Goal: Complete application form

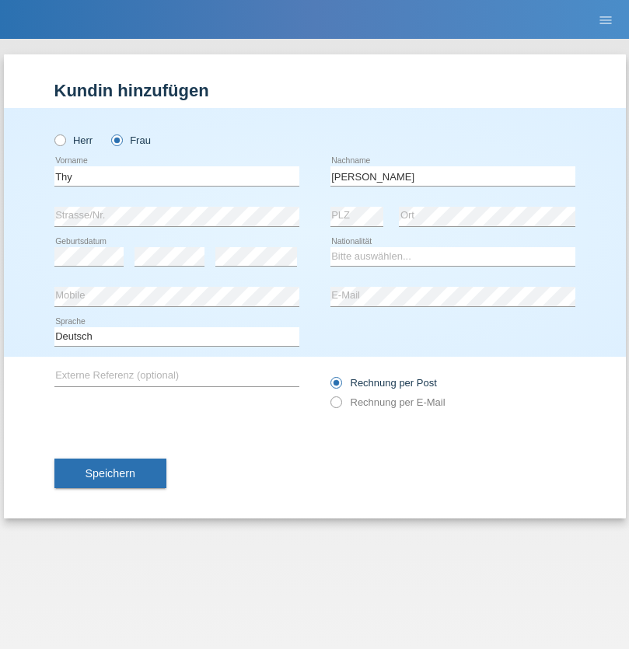
type input "[PERSON_NAME]"
select select "VN"
select select "C"
select select "03"
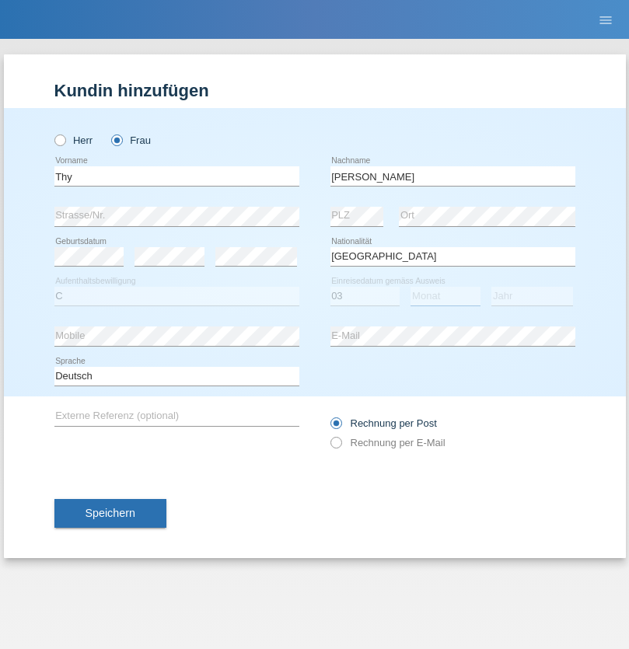
select select "09"
select select "2010"
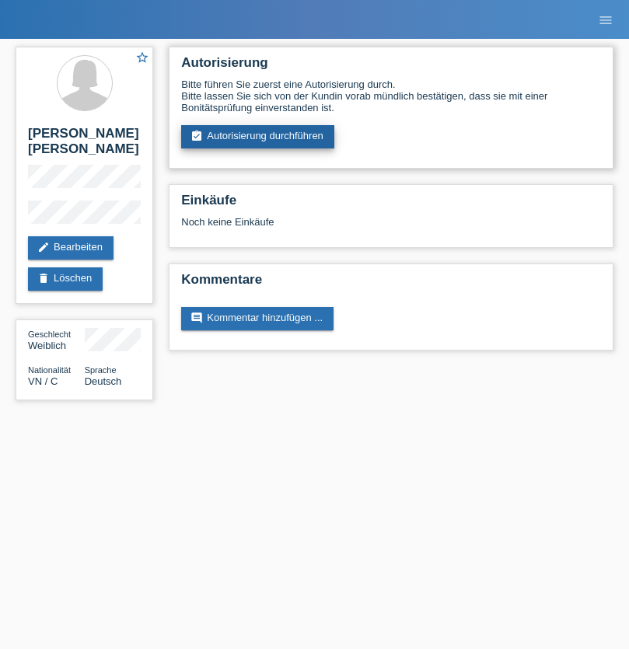
click at [258, 137] on link "assignment_turned_in Autorisierung durchführen" at bounding box center [257, 136] width 153 height 23
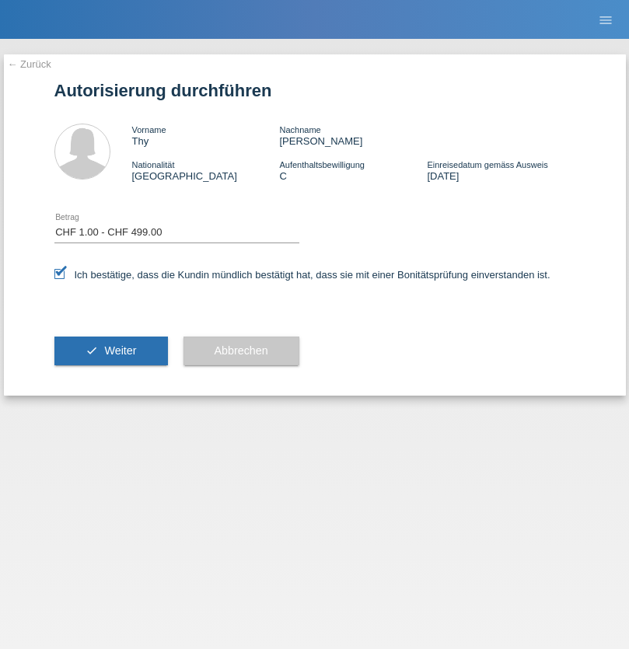
select select "1"
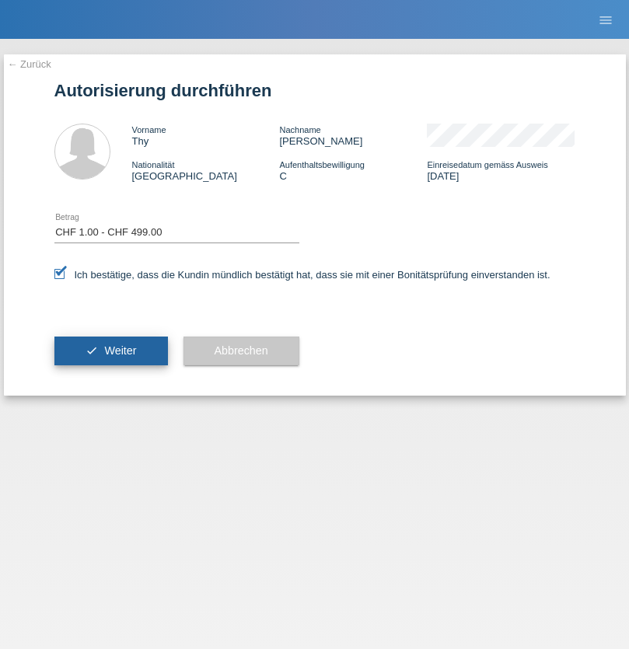
click at [110, 351] on span "Weiter" at bounding box center [120, 350] width 32 height 12
